Goal: Information Seeking & Learning: Learn about a topic

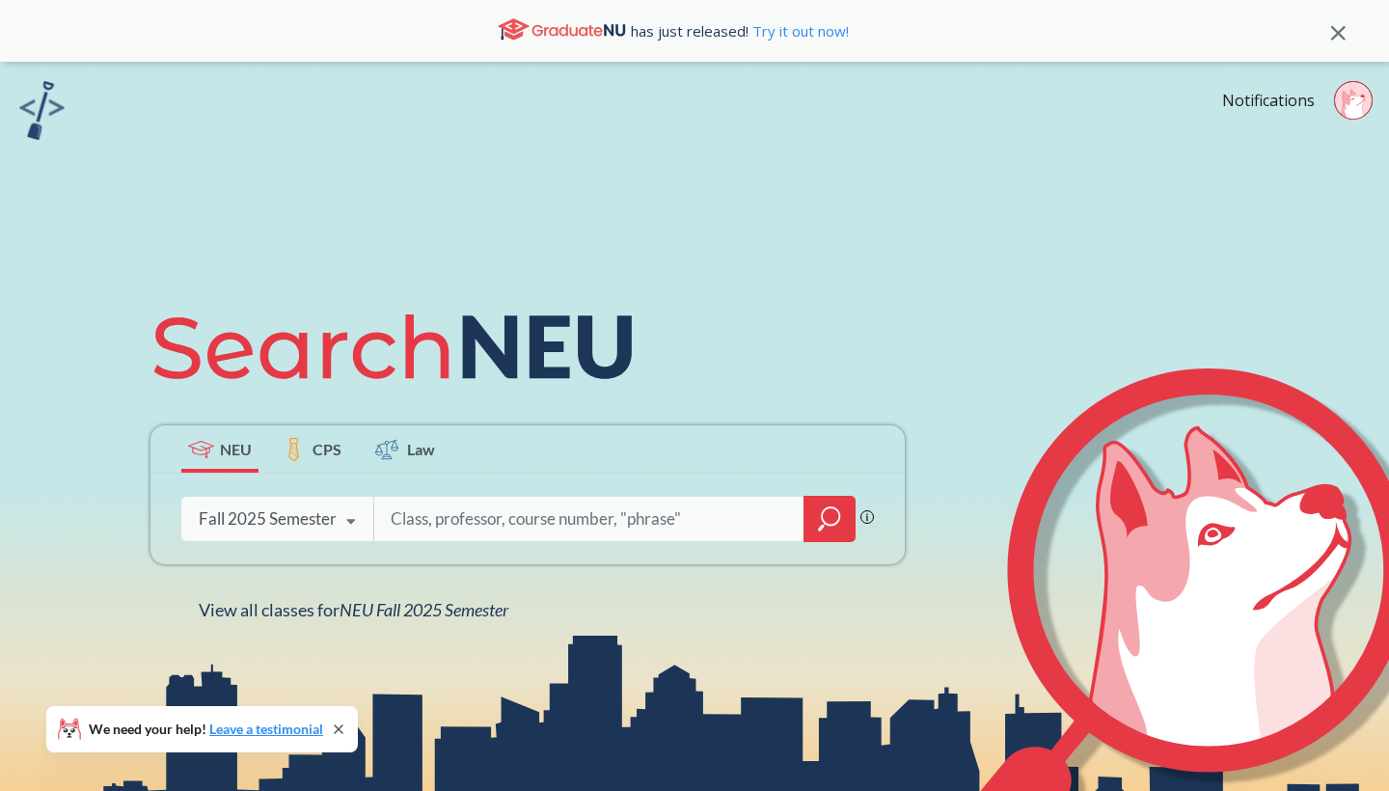
click at [708, 514] on input "search" at bounding box center [589, 519] width 401 height 41
type input "introduction to marketing"
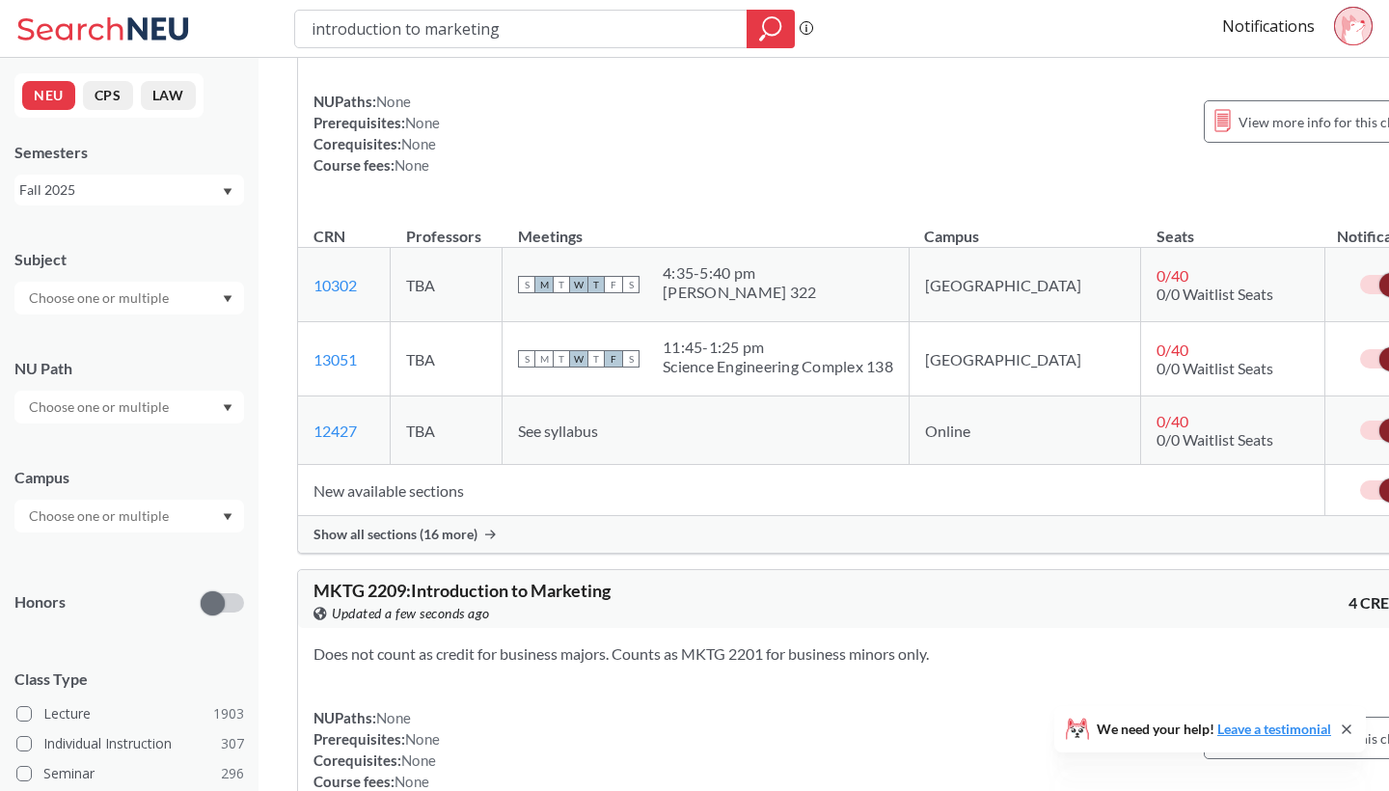
scroll to position [177, 0]
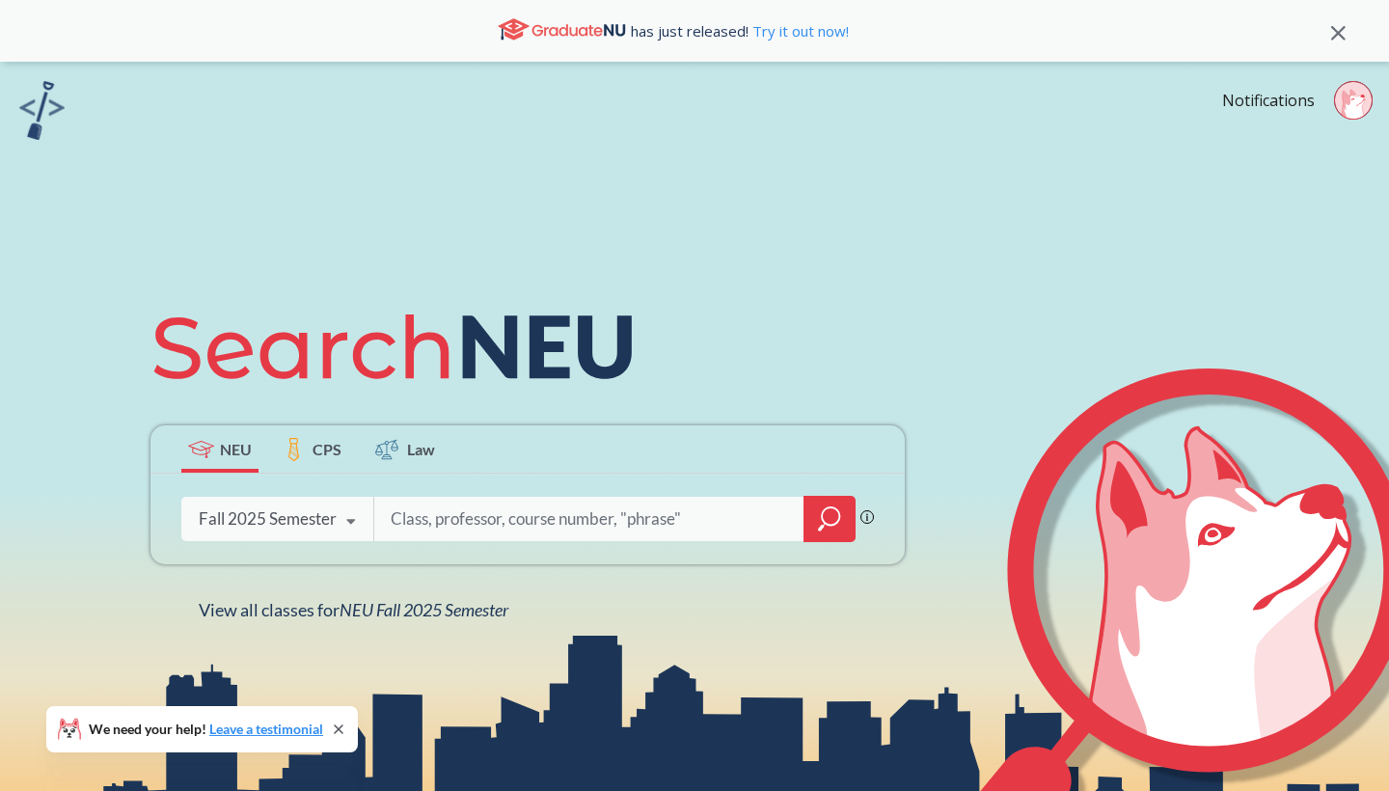
click at [567, 533] on input "search" at bounding box center [589, 519] width 401 height 41
type input "marketing"
